Goal: Transaction & Acquisition: Download file/media

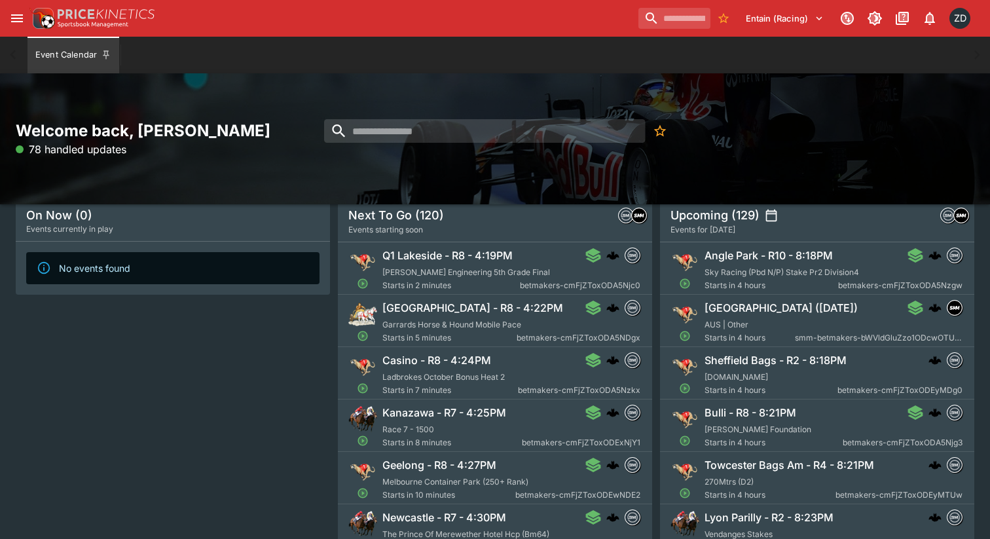
scroll to position [70, 0]
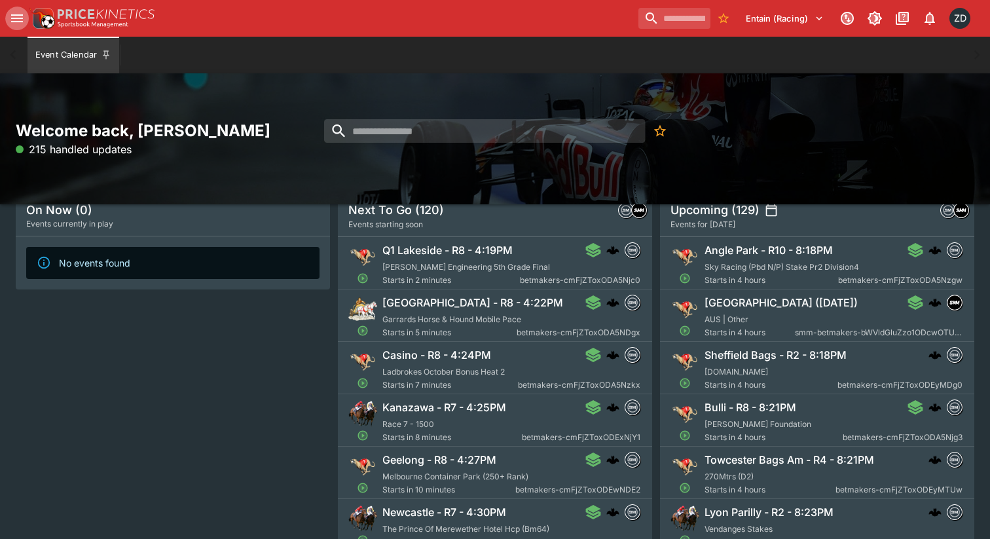
click at [16, 8] on button "open drawer" at bounding box center [17, 19] width 24 height 24
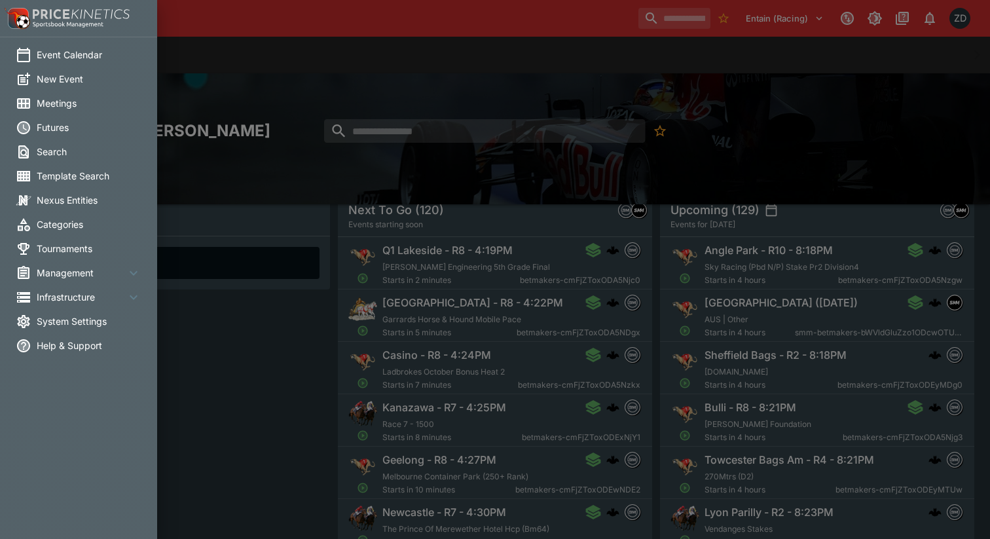
click at [56, 98] on span "Meetings" at bounding box center [89, 103] width 105 height 14
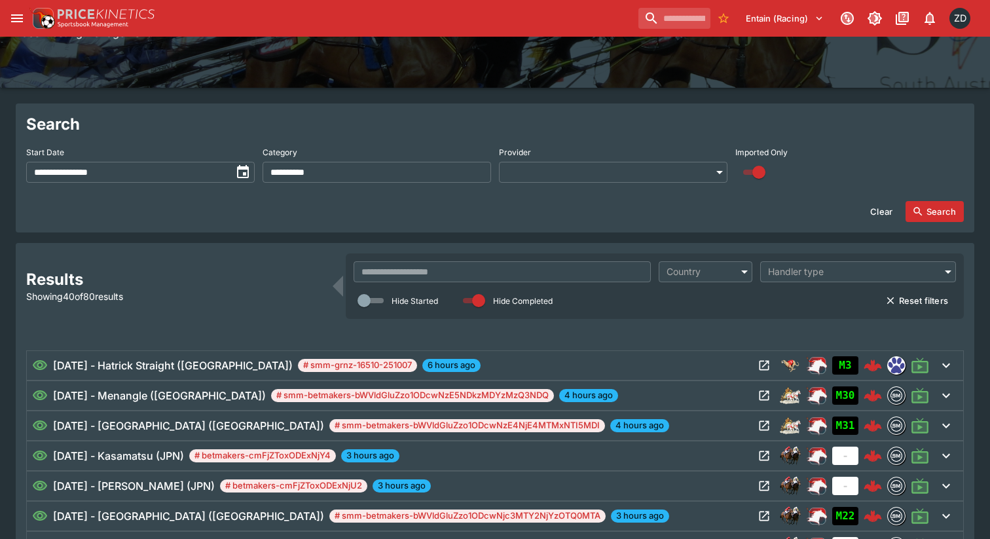
scroll to position [117, 0]
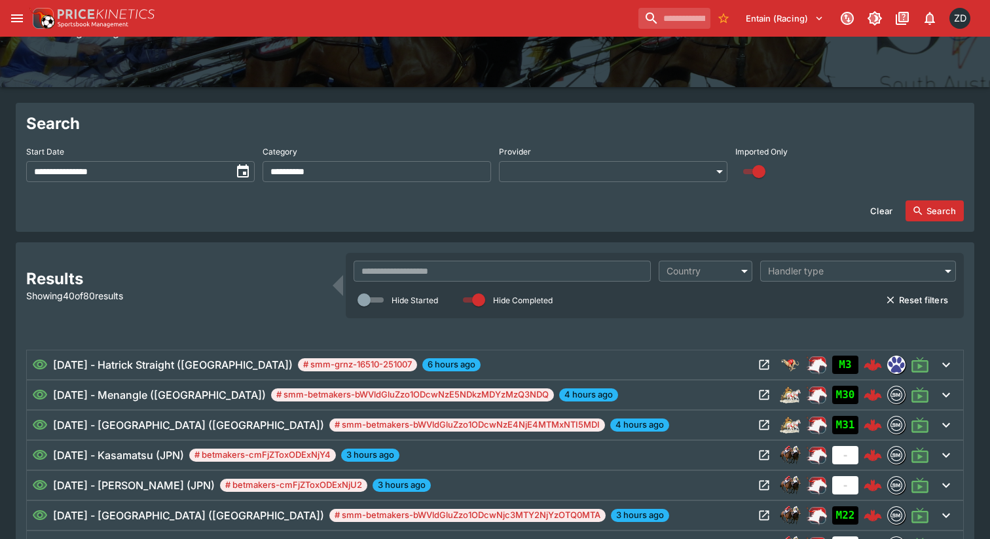
click at [235, 162] on button "toggle date time picker" at bounding box center [243, 172] width 24 height 24
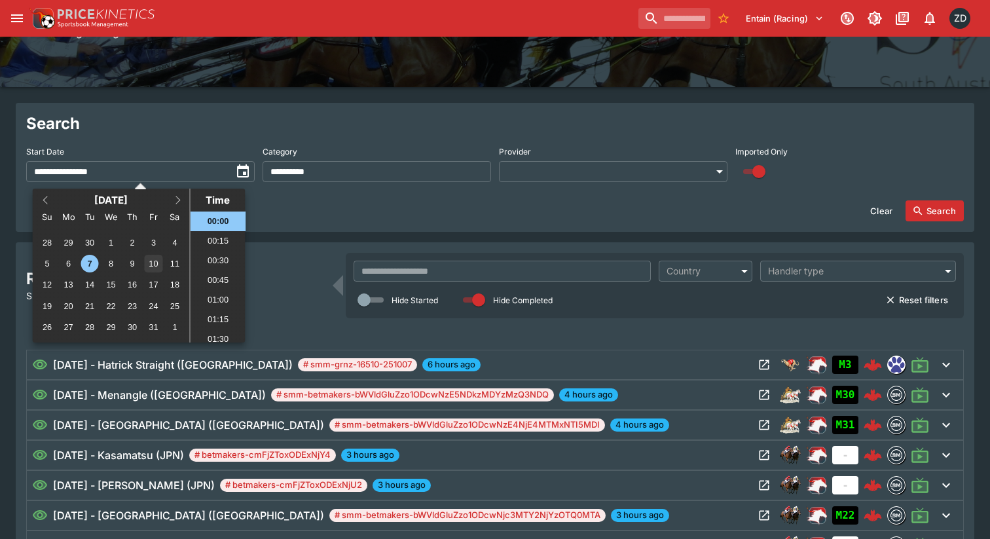
click at [157, 263] on div "10" at bounding box center [154, 264] width 18 height 18
type input "**********"
click at [157, 263] on div "10" at bounding box center [154, 264] width 18 height 18
click at [938, 211] on button "Search" at bounding box center [934, 210] width 58 height 21
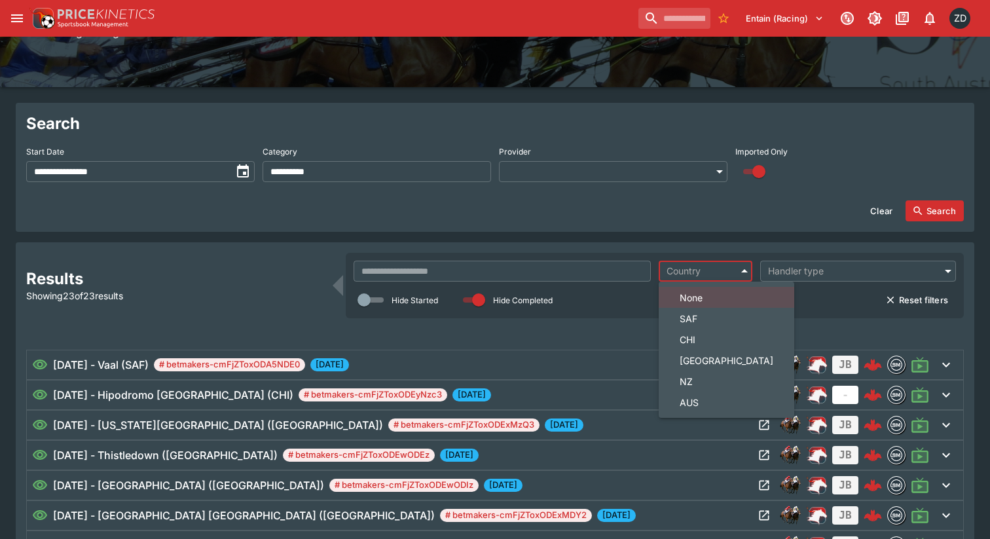
click at [702, 278] on body "**********" at bounding box center [495, 498] width 990 height 1231
click at [703, 380] on span "NZ" at bounding box center [727, 381] width 94 height 14
type input "**"
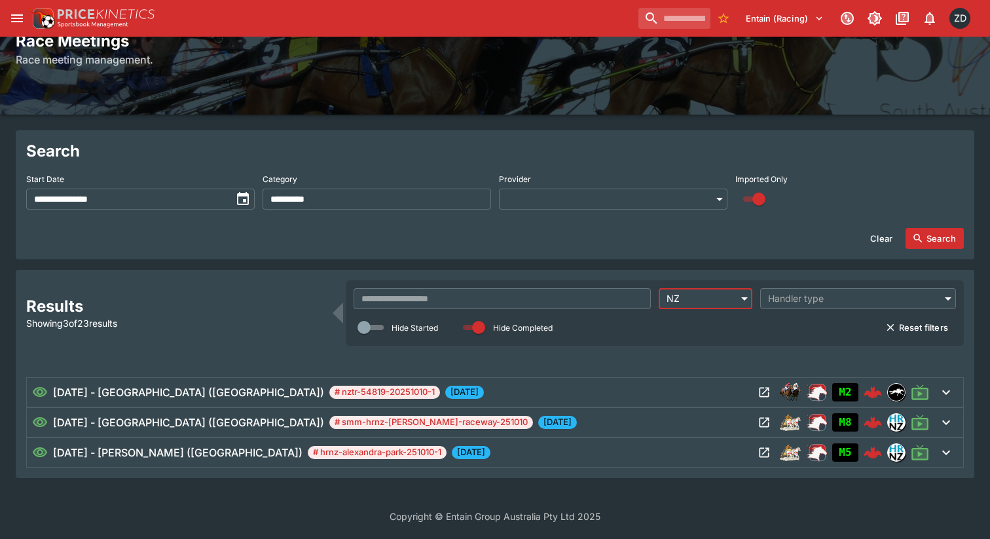
scroll to position [90, 0]
click at [771, 389] on button "Open Meeting" at bounding box center [764, 392] width 21 height 21
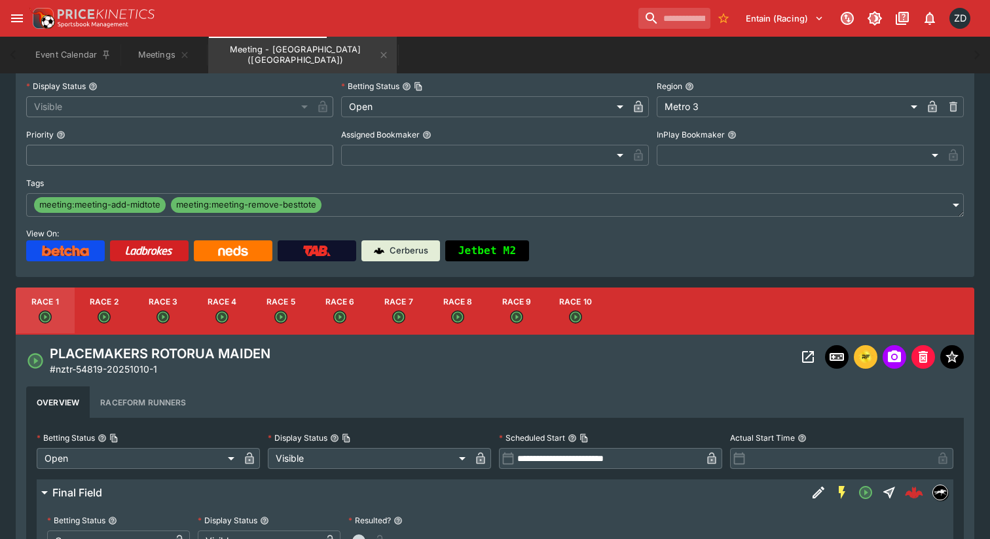
scroll to position [189, 0]
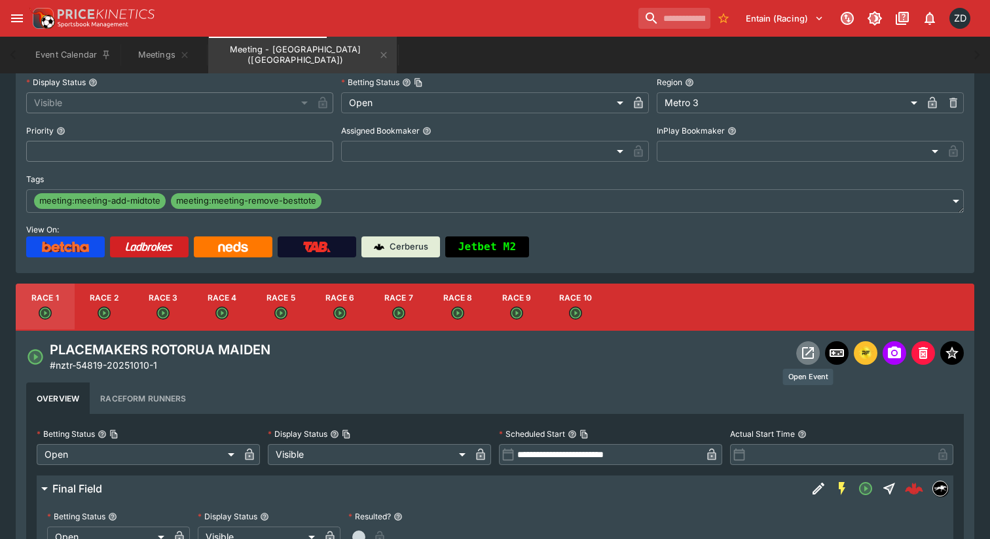
click at [807, 354] on icon "Open Event" at bounding box center [808, 353] width 12 height 12
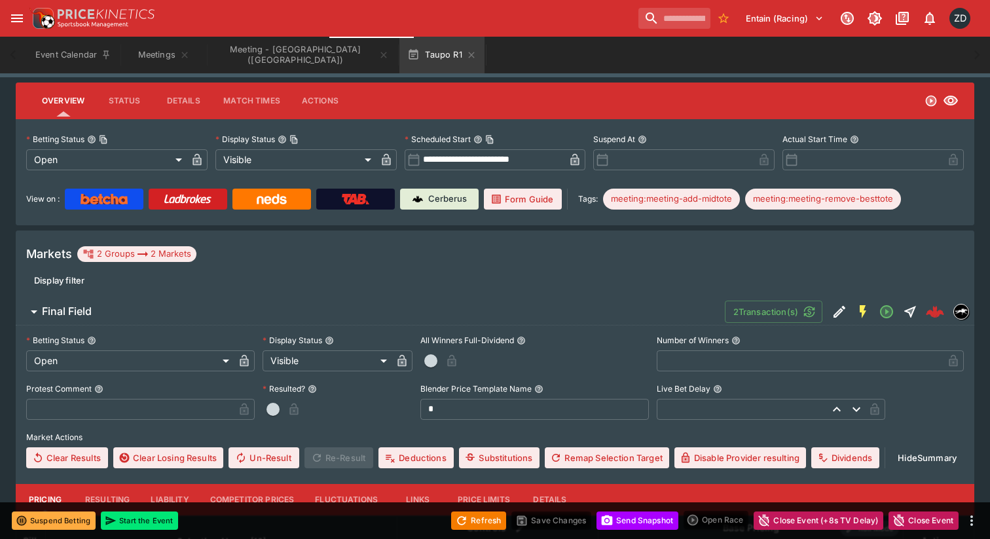
scroll to position [175, 0]
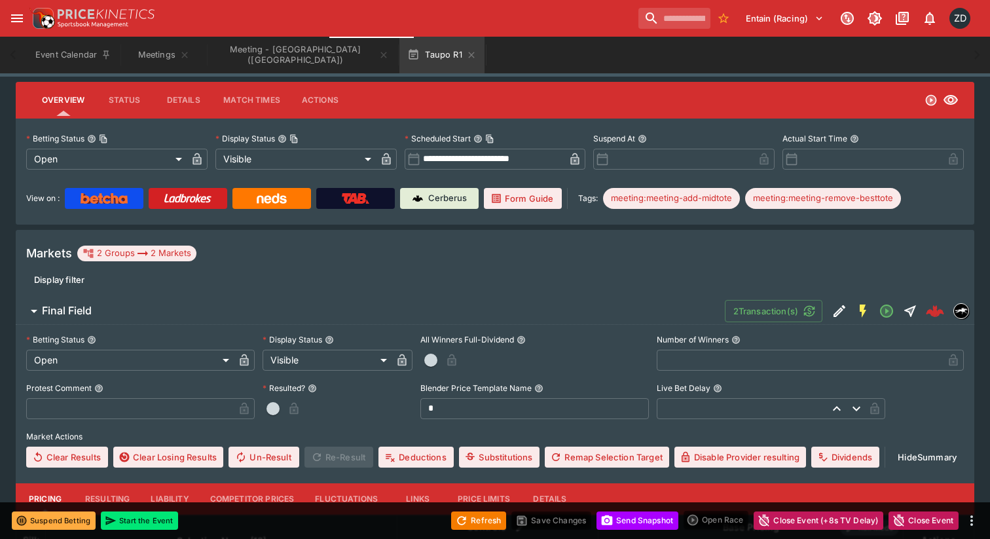
click at [528, 203] on link "Form Guide" at bounding box center [523, 198] width 78 height 21
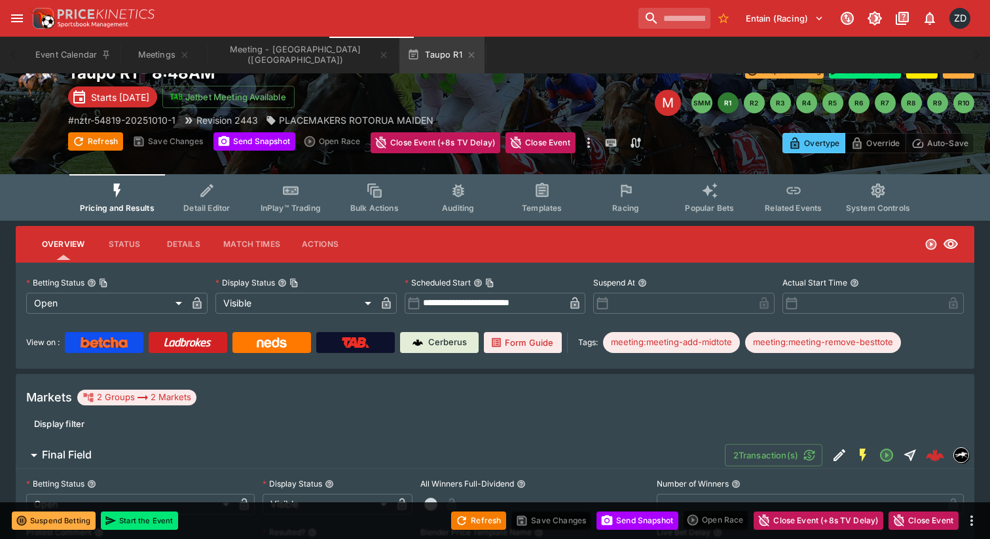
scroll to position [0, 0]
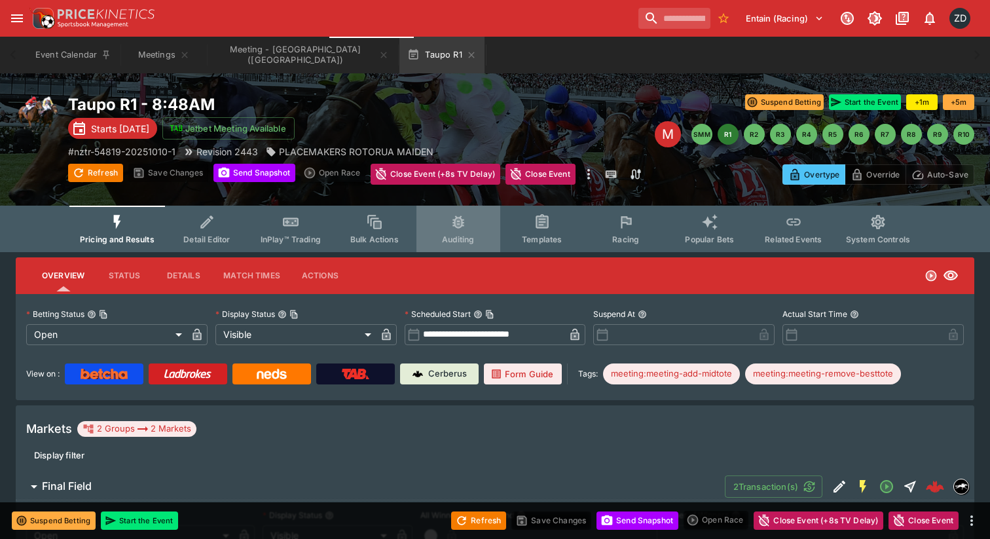
click at [456, 231] on button "Auditing" at bounding box center [458, 229] width 84 height 46
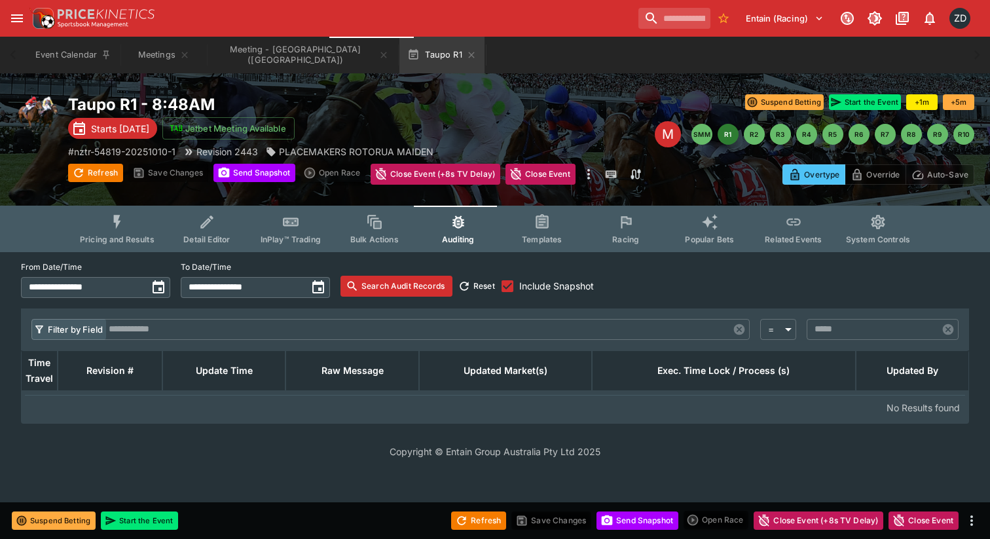
click at [625, 227] on icon "Event type filters" at bounding box center [625, 221] width 17 height 17
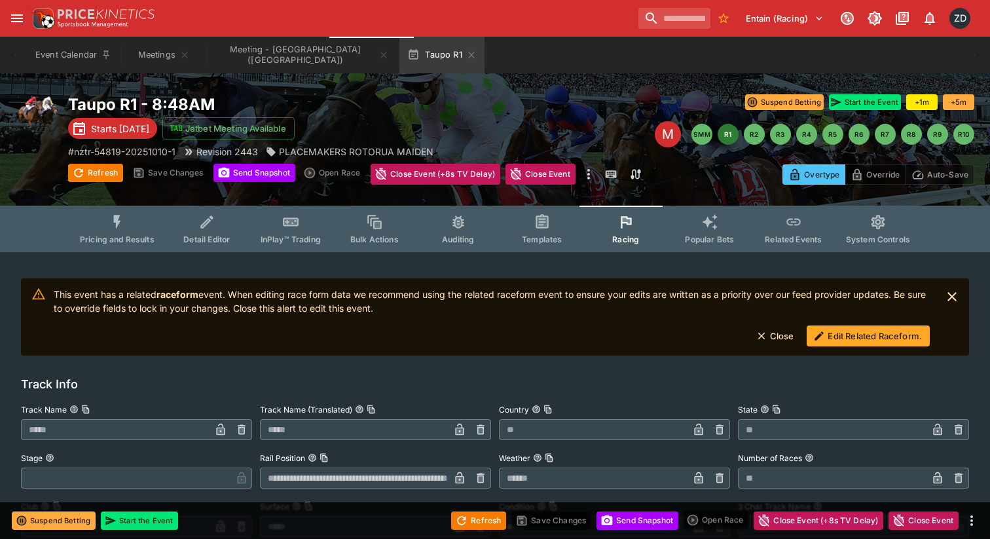
click at [865, 331] on button "Edit Related Raceform." at bounding box center [868, 335] width 123 height 21
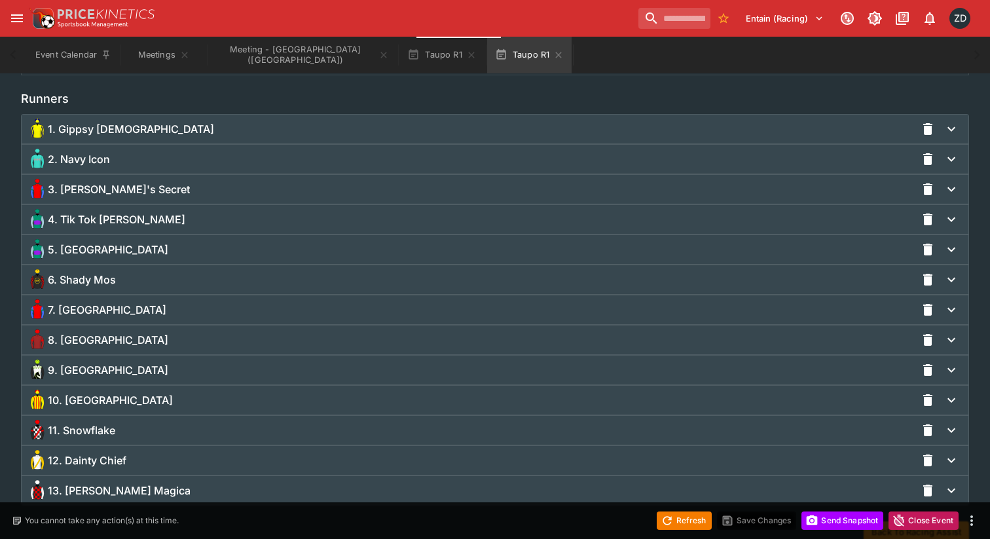
scroll to position [963, 0]
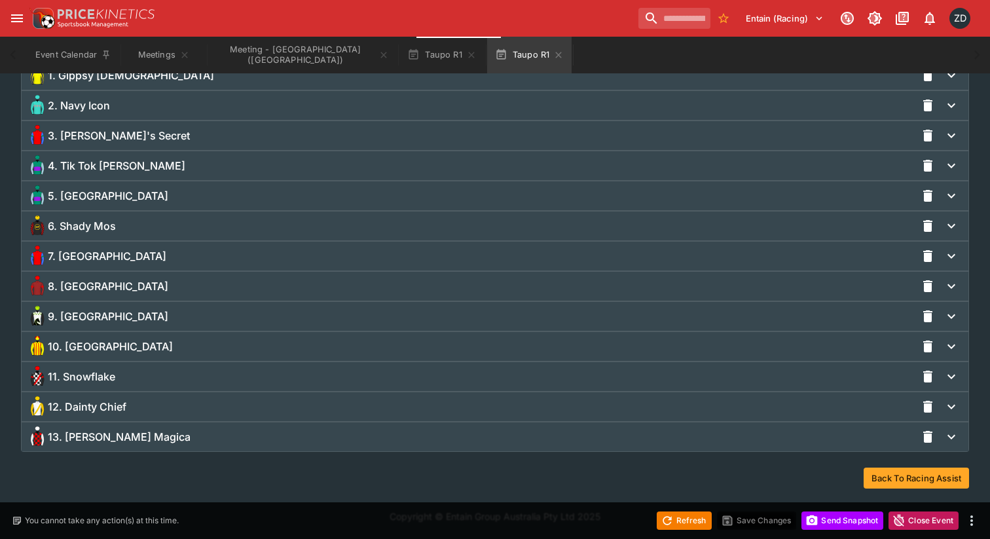
click at [307, 225] on div "6. Shady Mos" at bounding box center [471, 225] width 889 height 21
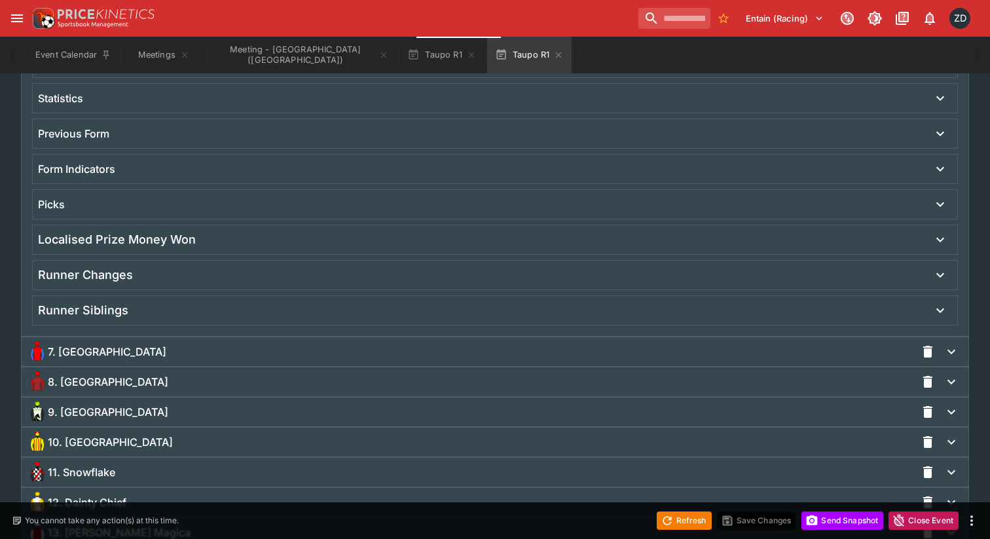
scroll to position [2064, 0]
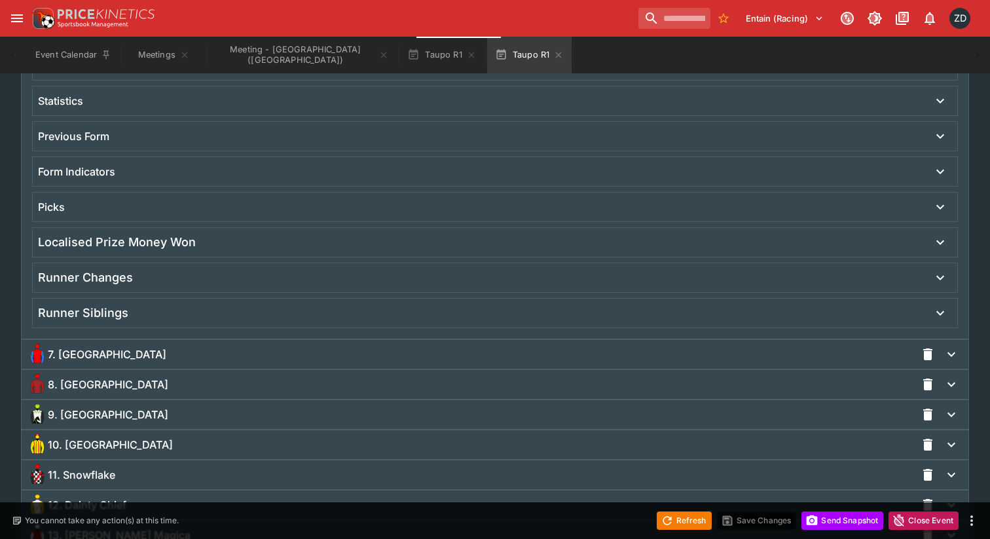
click at [264, 145] on div "Previous Form" at bounding box center [495, 136] width 924 height 29
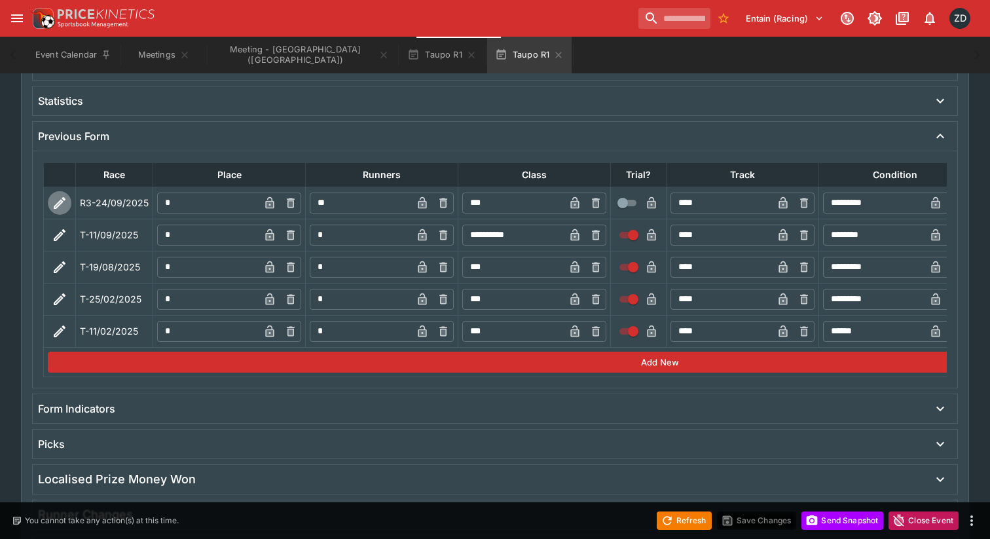
click at [52, 199] on icon "button" at bounding box center [60, 203] width 16 height 16
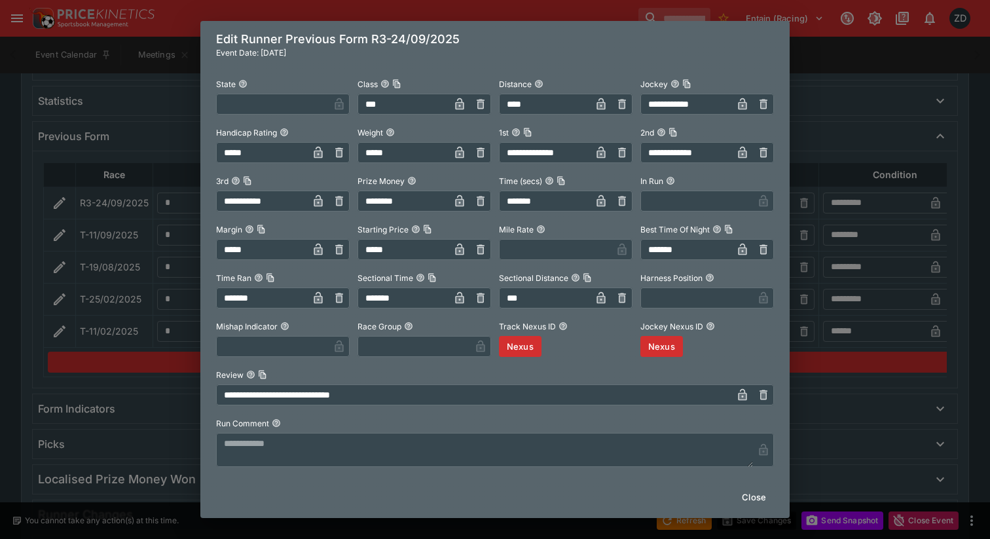
scroll to position [137, 0]
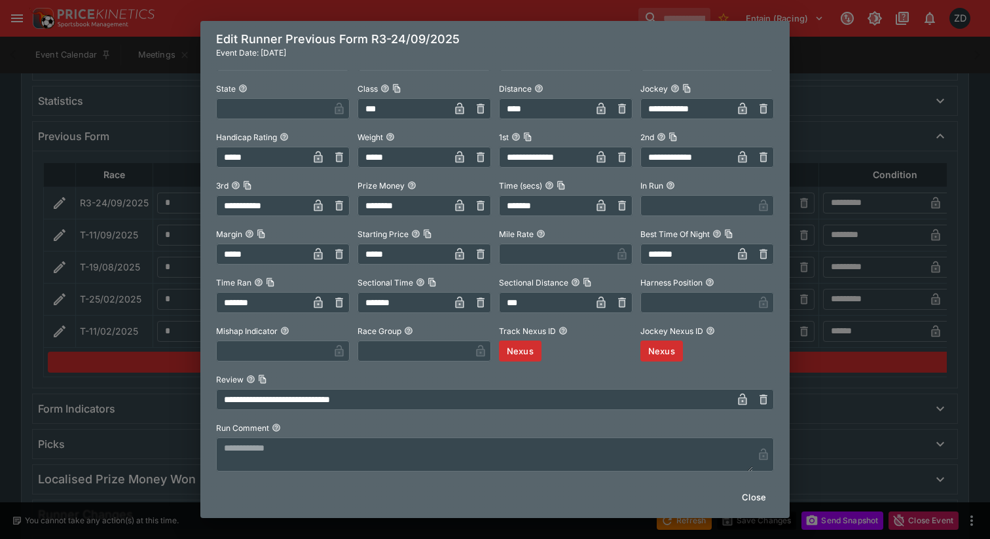
click at [31, 272] on div "**********" at bounding box center [495, 269] width 990 height 539
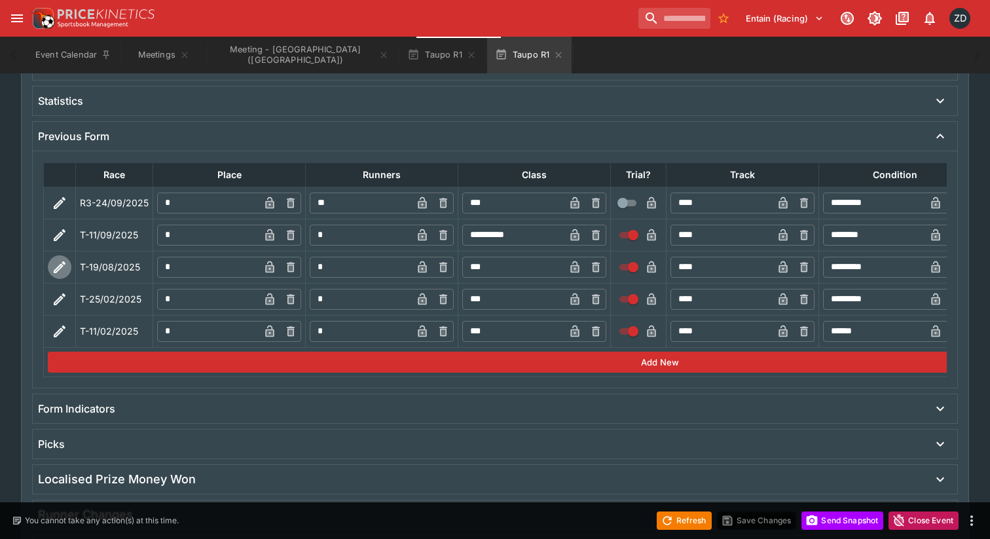
click at [60, 265] on icon "button" at bounding box center [58, 268] width 7 height 7
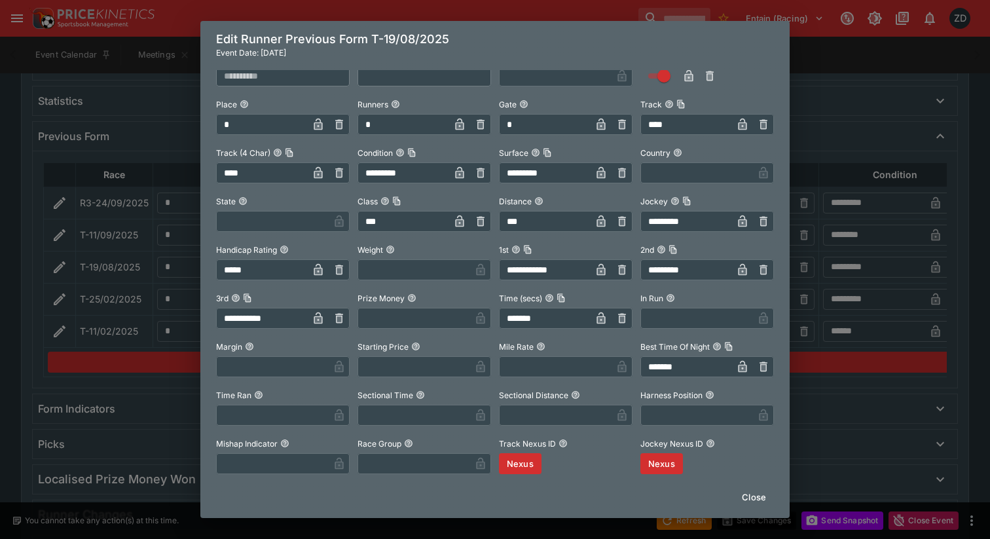
scroll to position [0, 0]
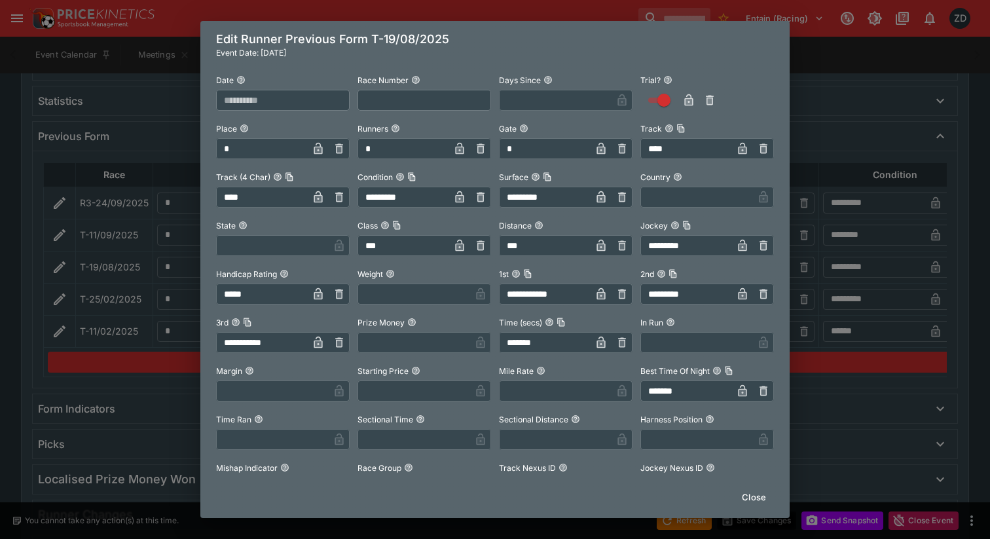
click at [844, 90] on div "**********" at bounding box center [495, 269] width 990 height 539
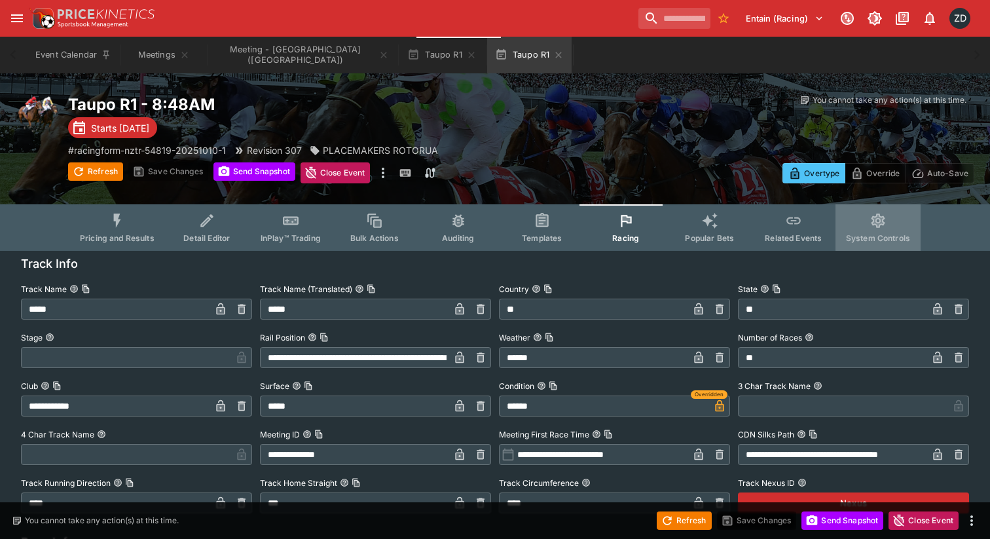
click at [886, 221] on button "System Controls" at bounding box center [877, 227] width 85 height 46
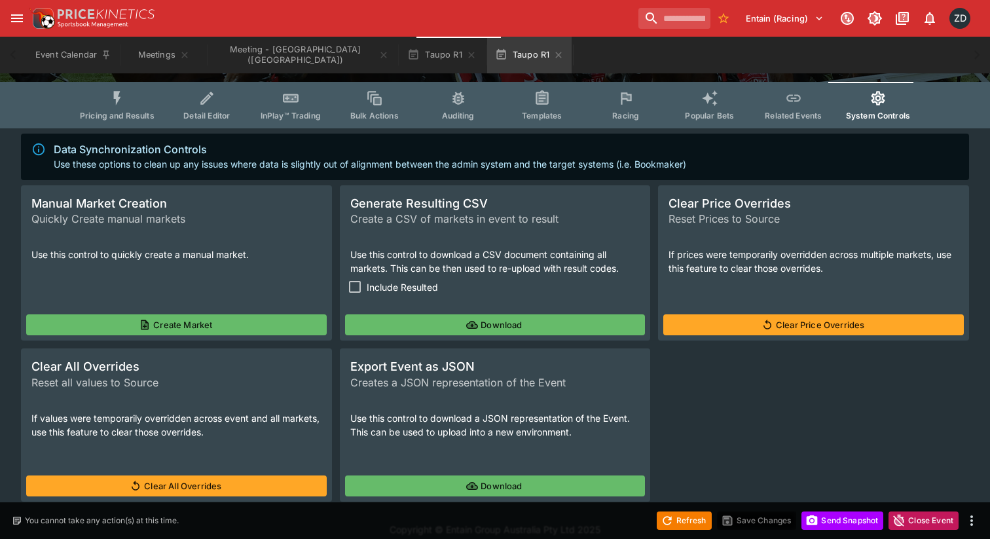
scroll to position [135, 0]
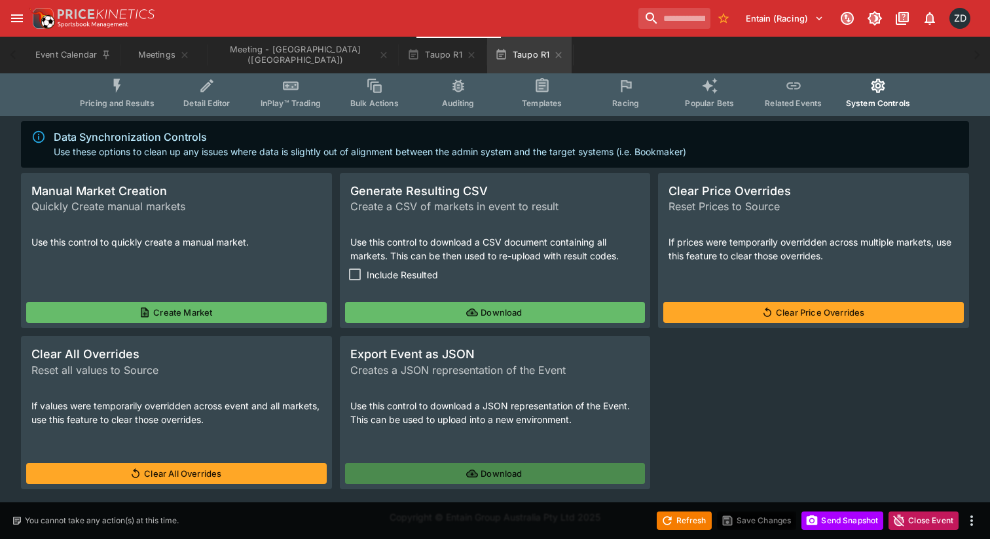
click at [486, 465] on button "Download" at bounding box center [495, 473] width 301 height 21
